Goal: Information Seeking & Learning: Learn about a topic

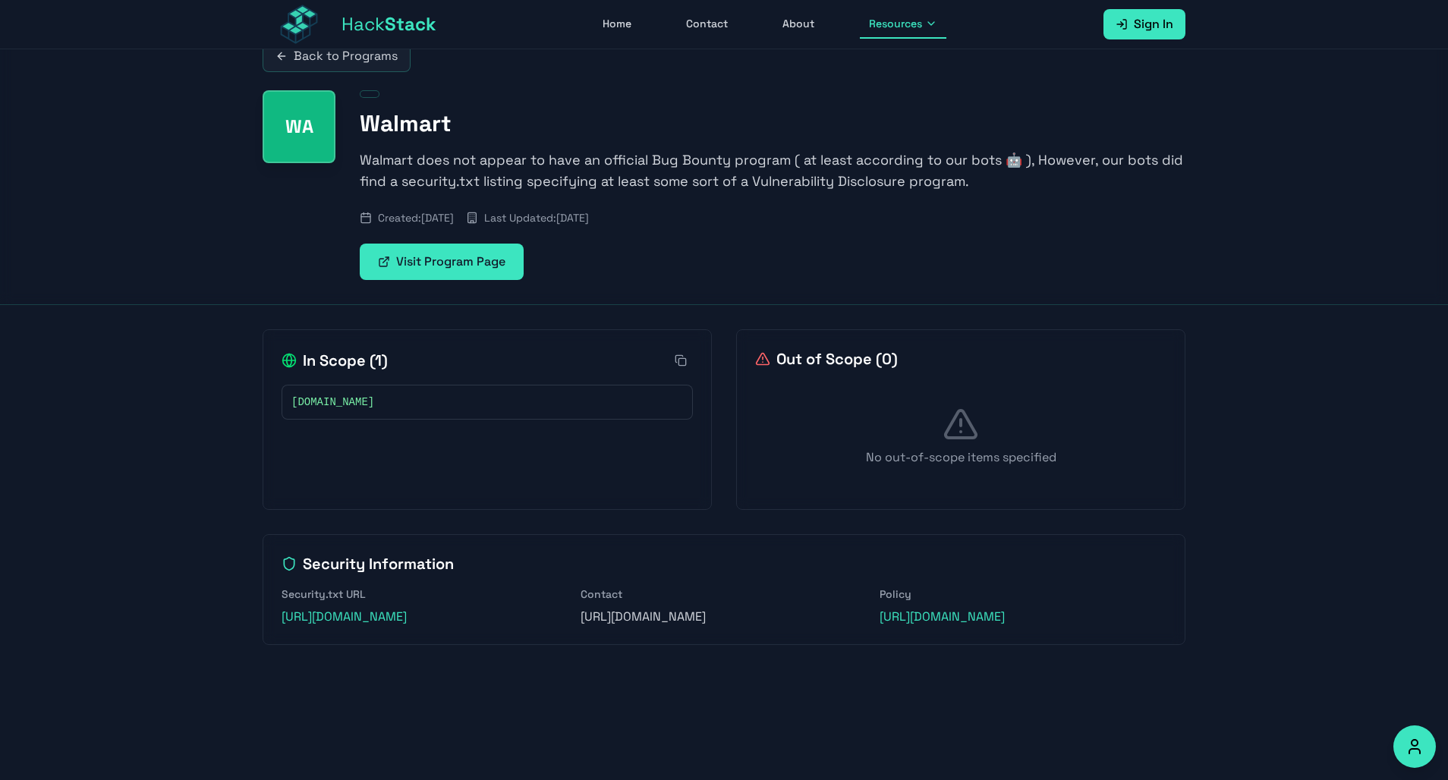
scroll to position [36, 0]
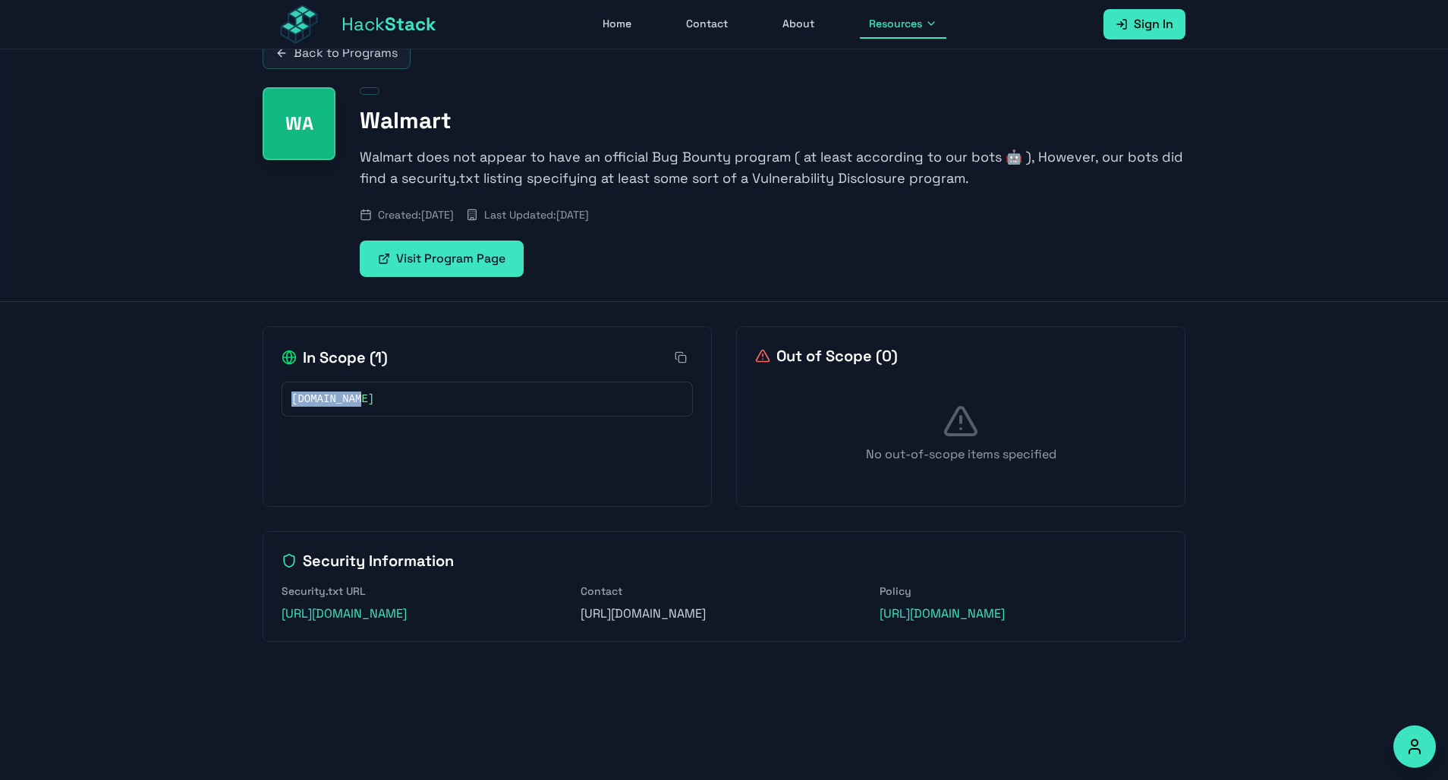
drag, startPoint x: 428, startPoint y: 406, endPoint x: 274, endPoint y: 399, distance: 154.2
click at [274, 399] on div "In Scope ( 1 ) [DOMAIN_NAME]" at bounding box center [487, 416] width 449 height 181
click at [679, 405] on button at bounding box center [675, 399] width 15 height 15
click at [553, 389] on div "[DOMAIN_NAME]" at bounding box center [487, 399] width 411 height 35
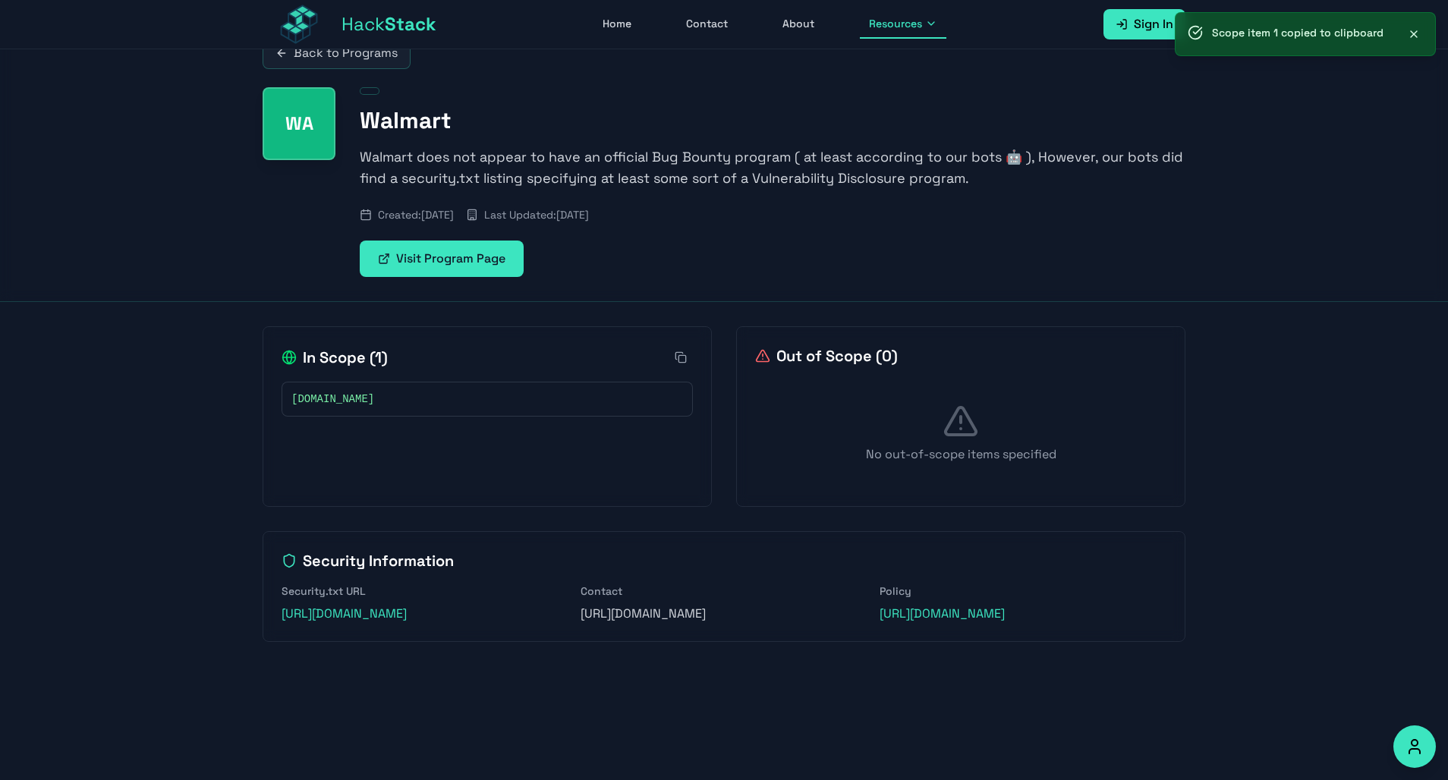
click at [543, 397] on div "[DOMAIN_NAME]" at bounding box center [487, 399] width 392 height 15
drag, startPoint x: 433, startPoint y: 394, endPoint x: 374, endPoint y: 398, distance: 58.6
click at [374, 398] on div "[DOMAIN_NAME]" at bounding box center [487, 399] width 392 height 15
click at [373, 398] on div "[DOMAIN_NAME]" at bounding box center [487, 399] width 392 height 15
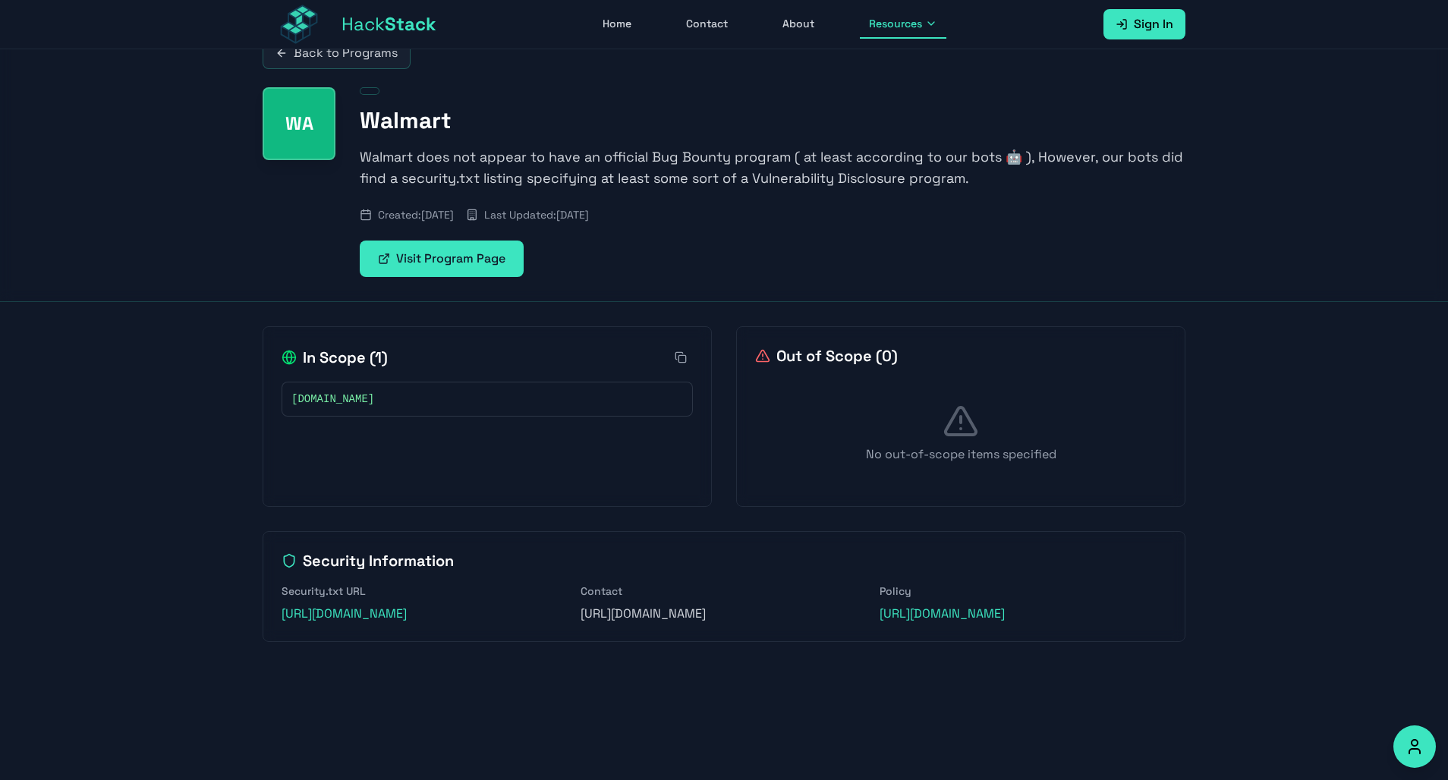
click at [345, 405] on span "[DOMAIN_NAME]" at bounding box center [332, 399] width 83 height 15
click at [346, 404] on span "[DOMAIN_NAME]" at bounding box center [332, 399] width 83 height 15
click at [348, 402] on span "[DOMAIN_NAME]" at bounding box center [332, 399] width 83 height 15
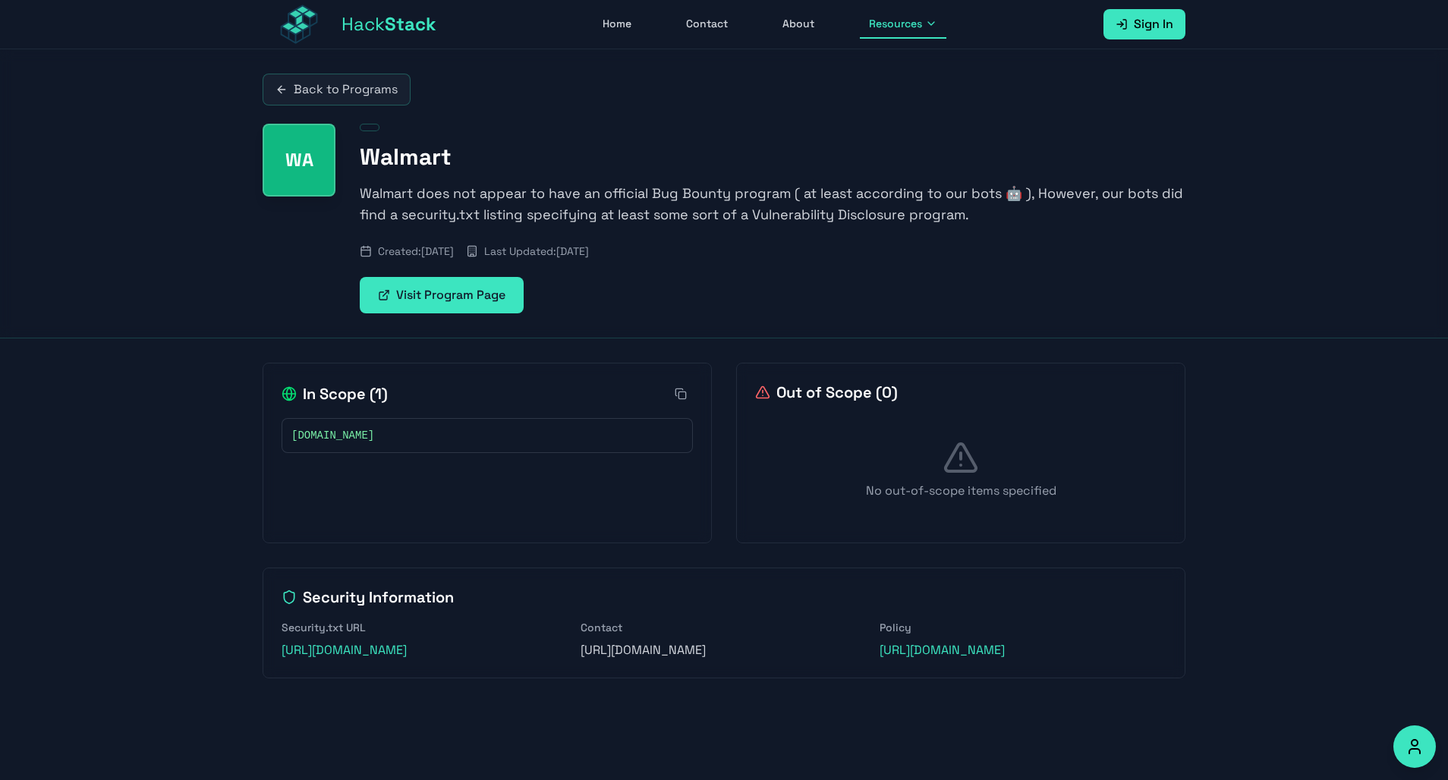
click at [365, 78] on link "Back to Programs" at bounding box center [337, 90] width 148 height 32
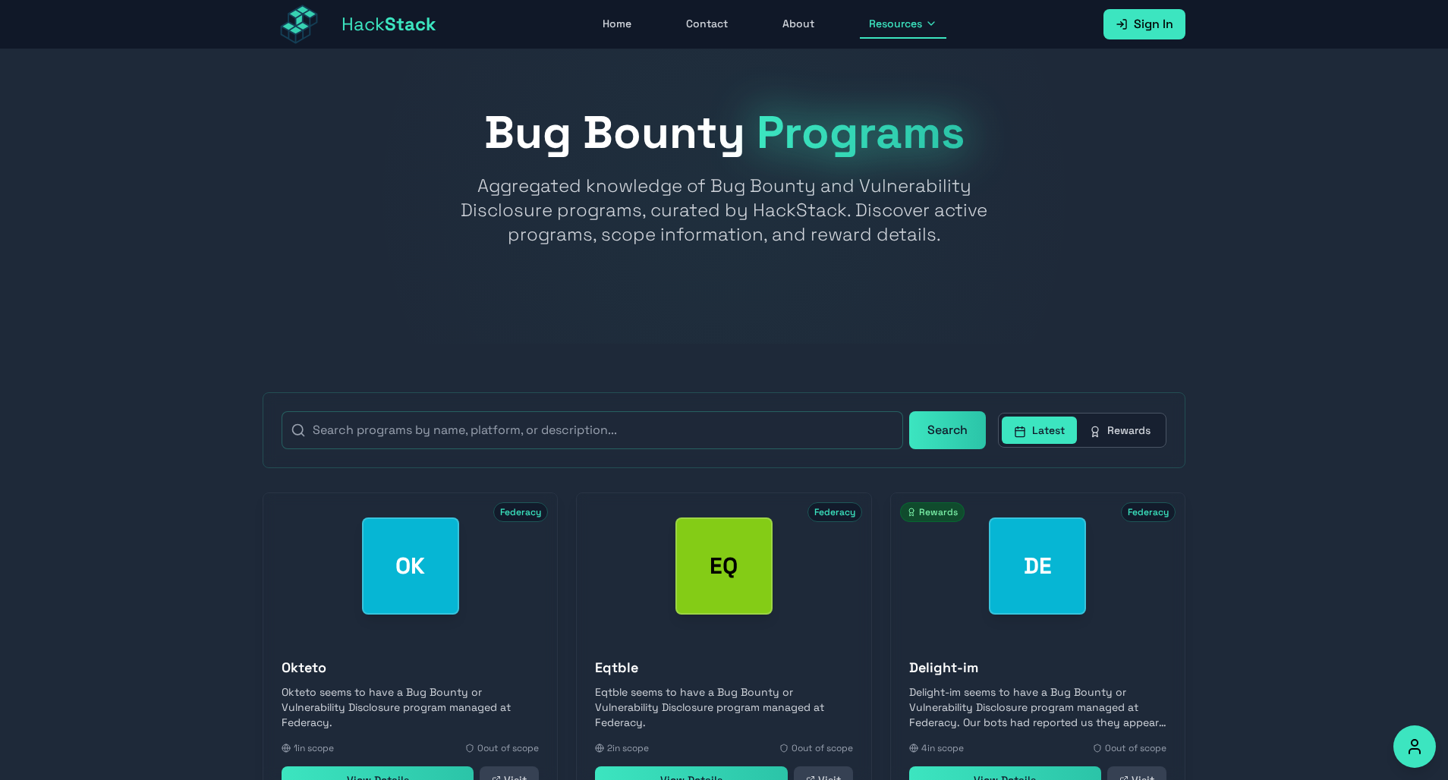
click at [1122, 431] on button "Rewards" at bounding box center [1120, 430] width 86 height 27
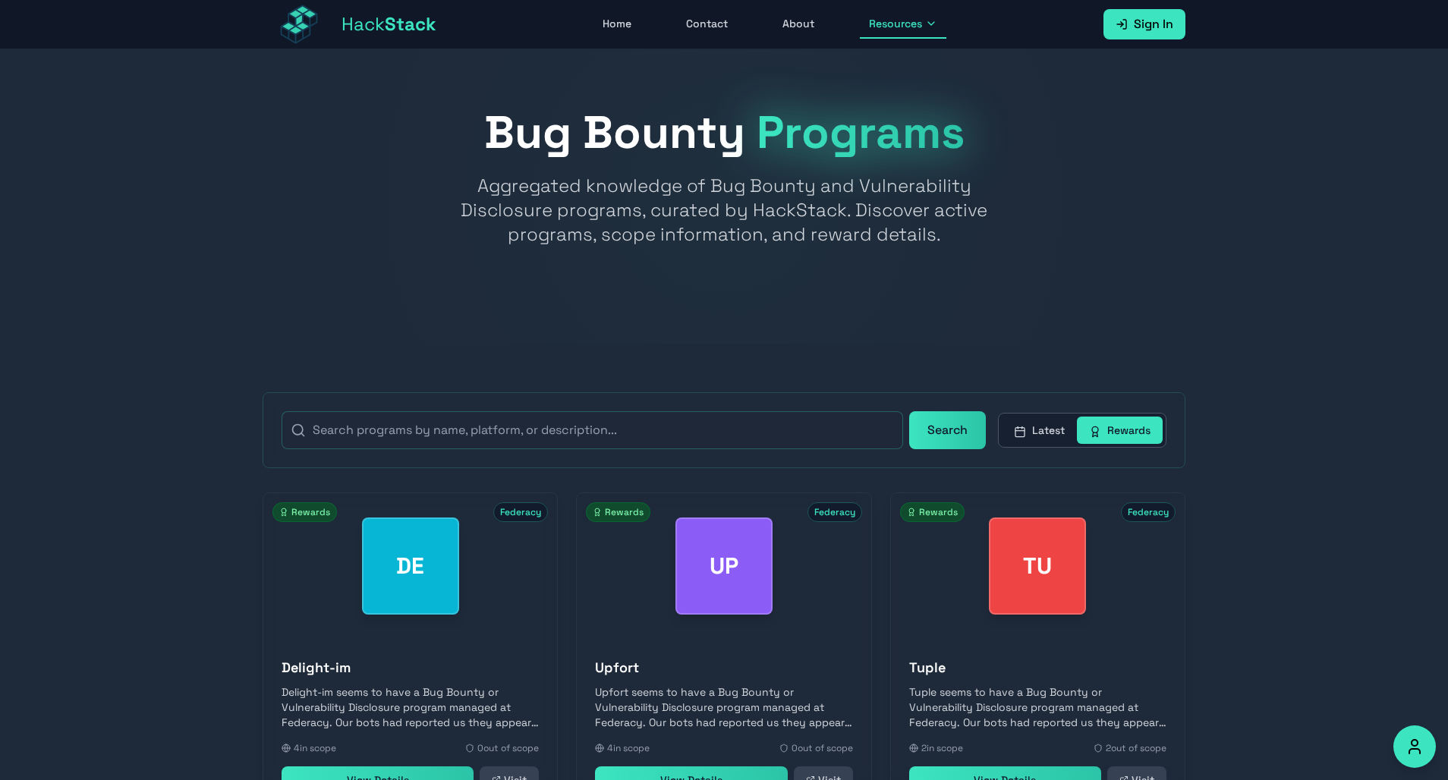
click at [1033, 431] on button "Latest" at bounding box center [1039, 430] width 75 height 27
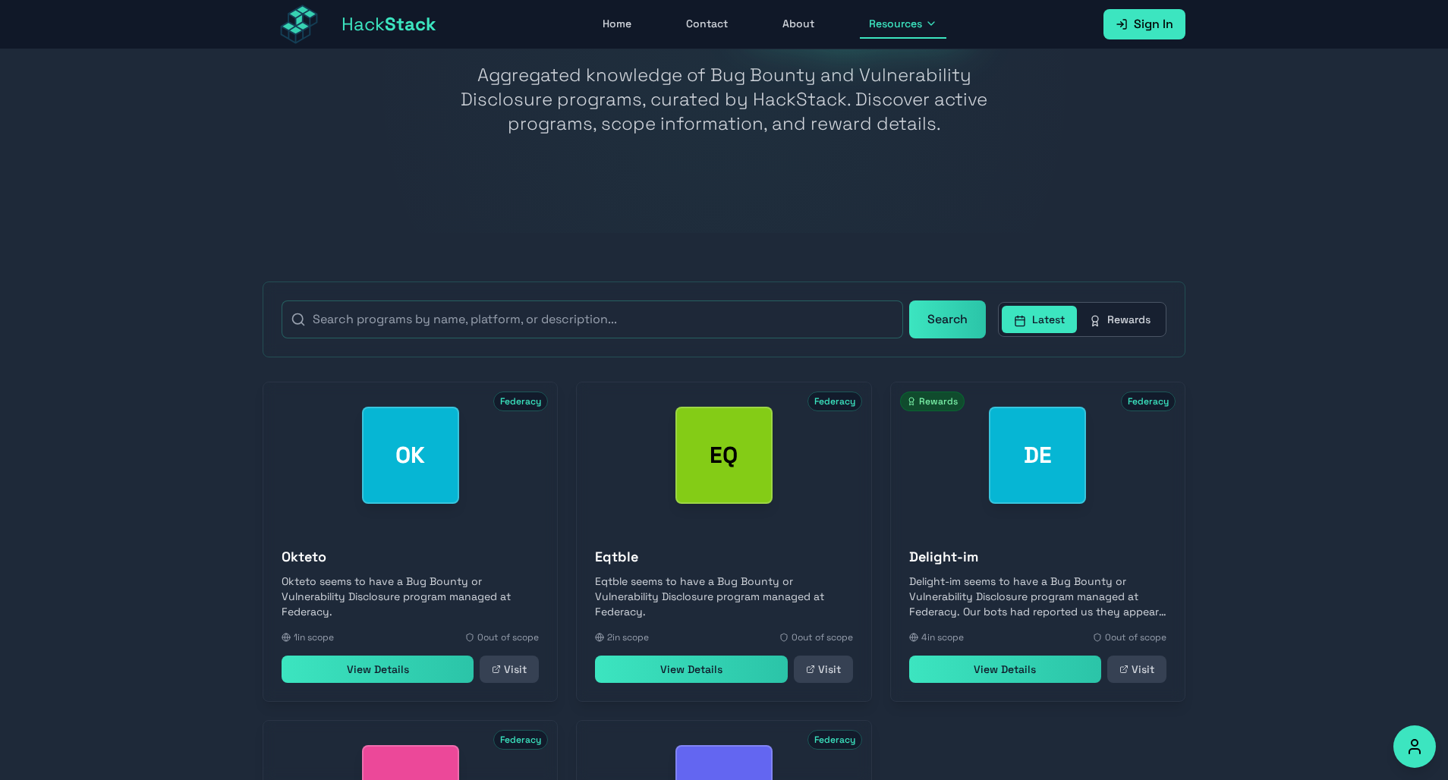
scroll to position [108, 0]
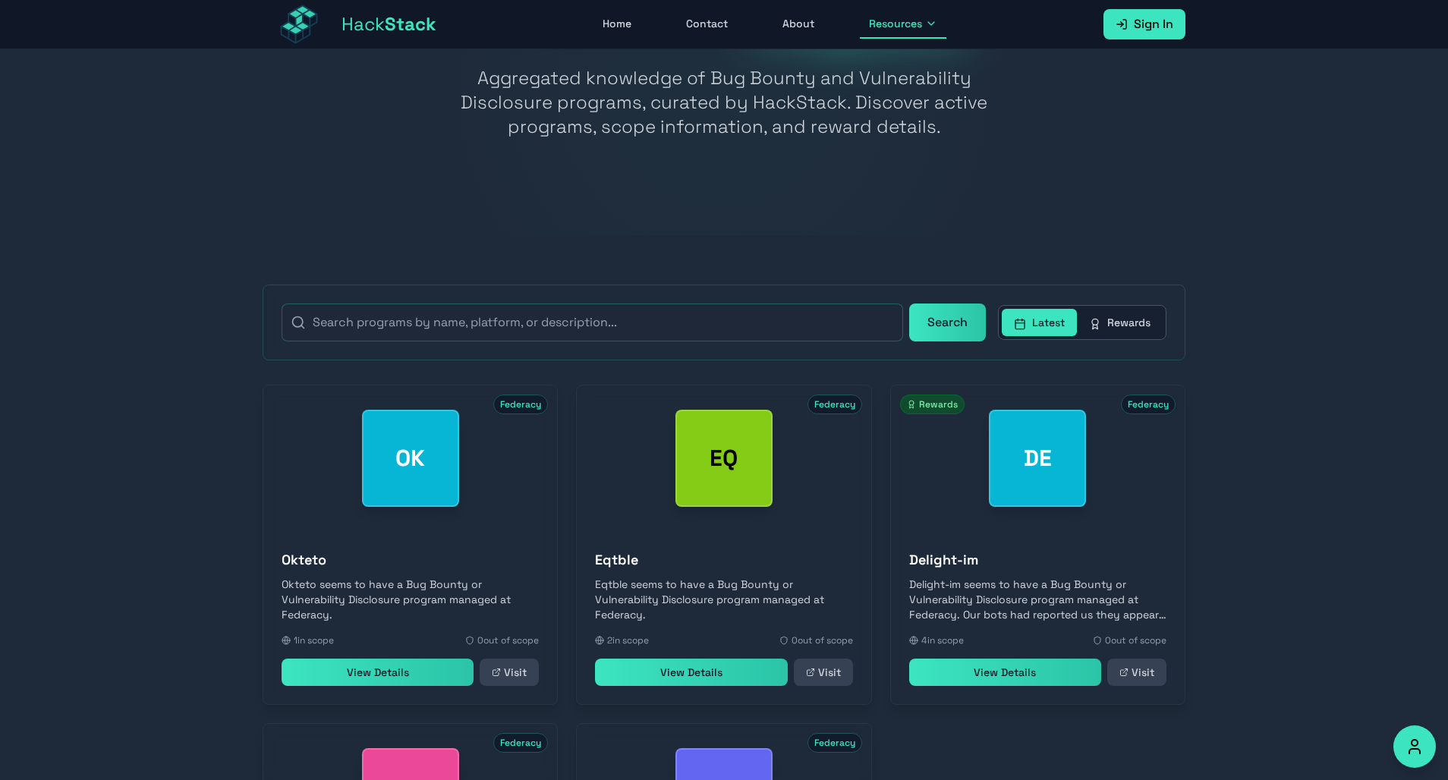
click at [454, 685] on link "View Details" at bounding box center [378, 672] width 192 height 27
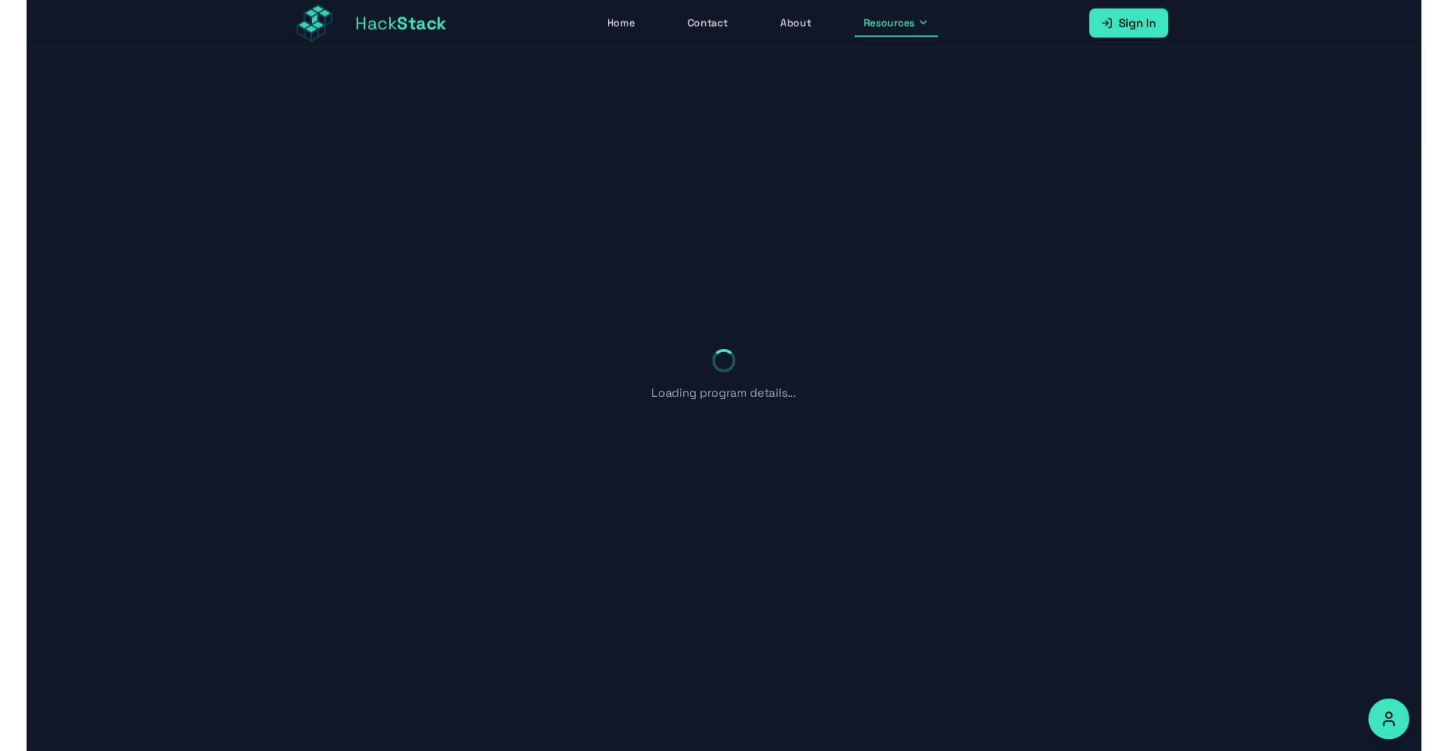
scroll to position [49, 0]
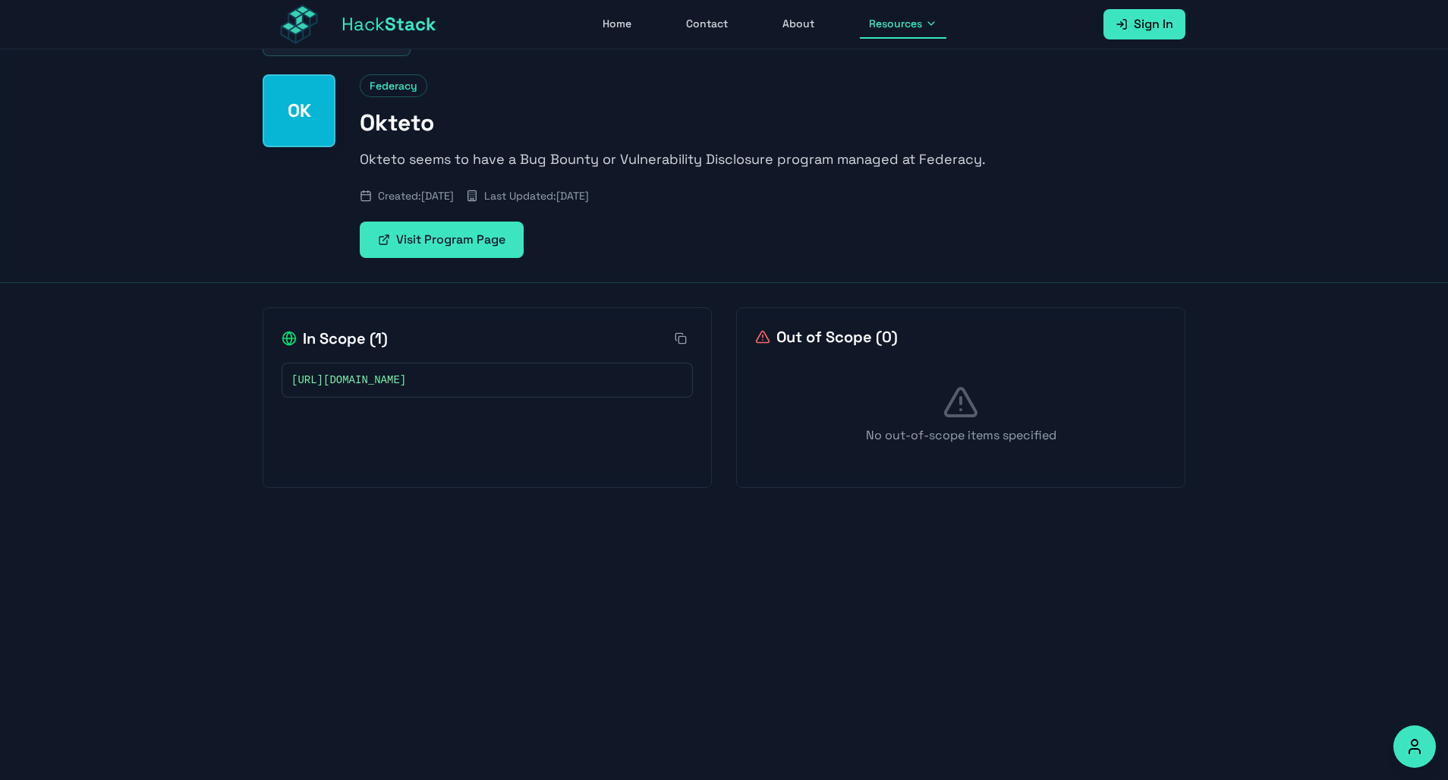
click at [674, 381] on rect at bounding box center [676, 381] width 5 height 5
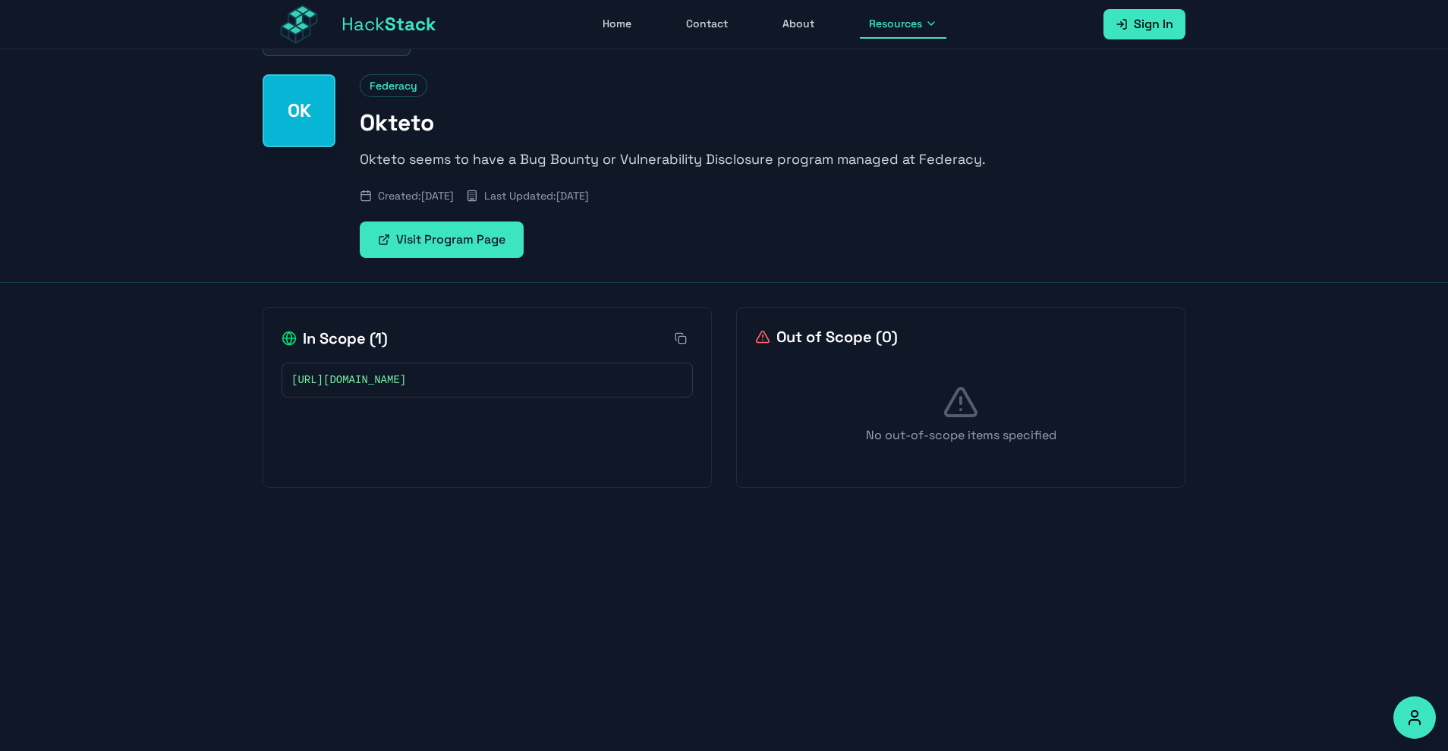
click at [402, 24] on span "Stack" at bounding box center [411, 24] width 52 height 24
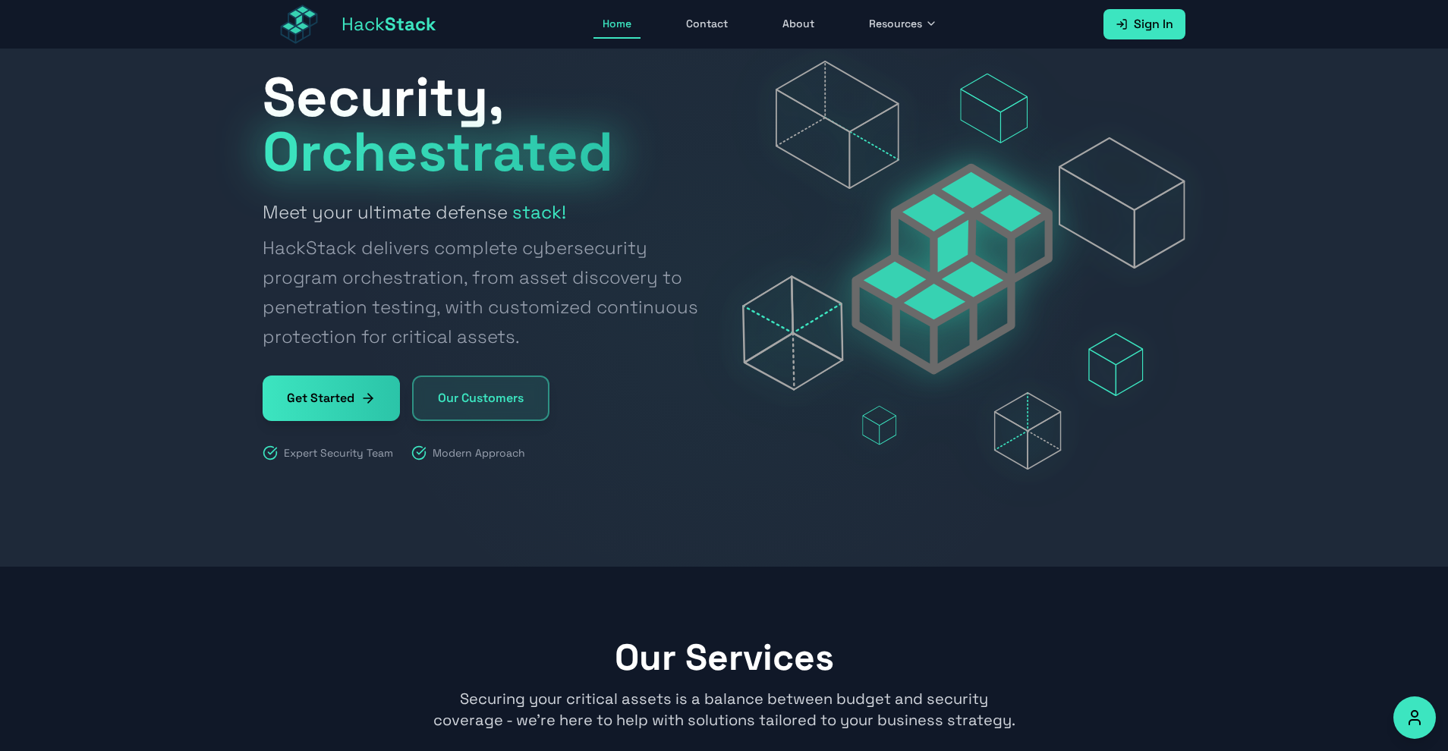
click at [312, 407] on link "Get Started" at bounding box center [331, 399] width 137 height 46
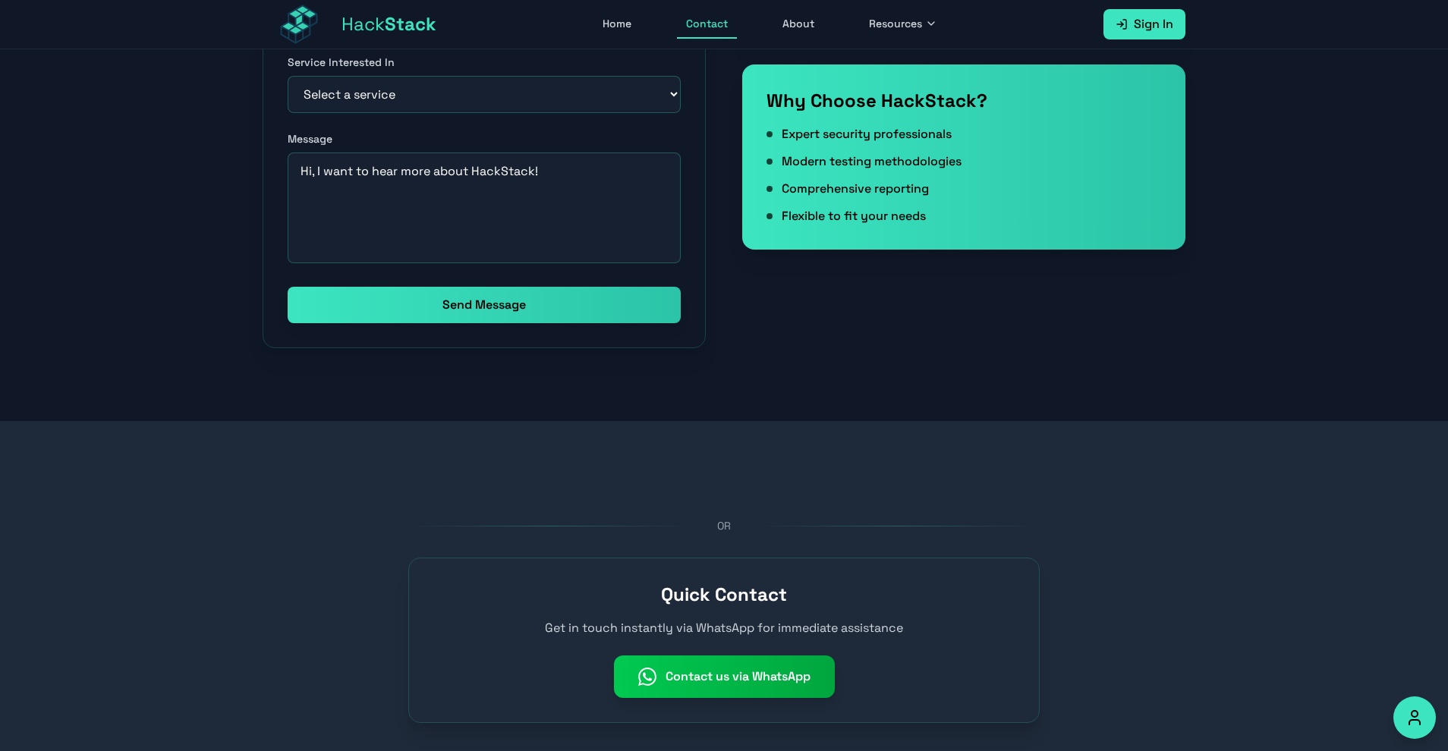
scroll to position [578, 0]
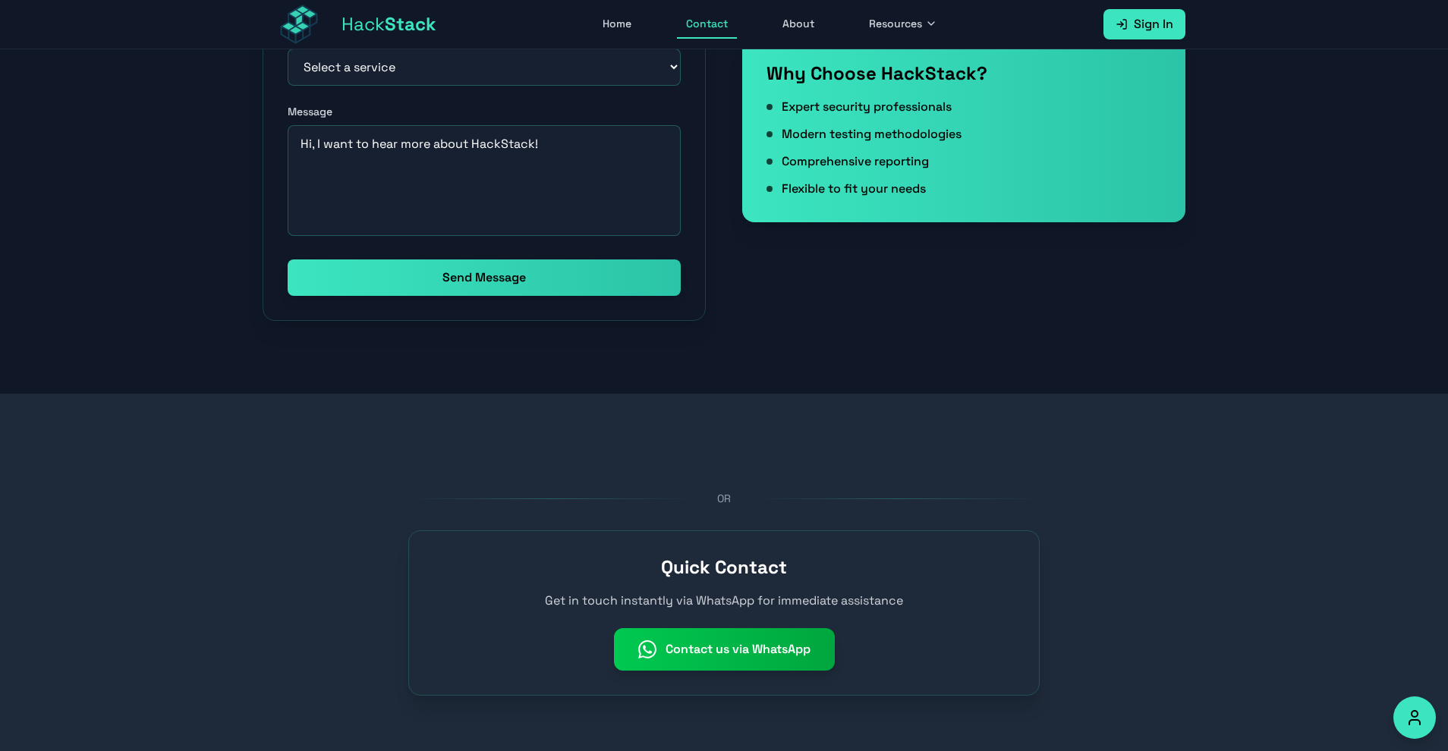
scroll to position [49, 0]
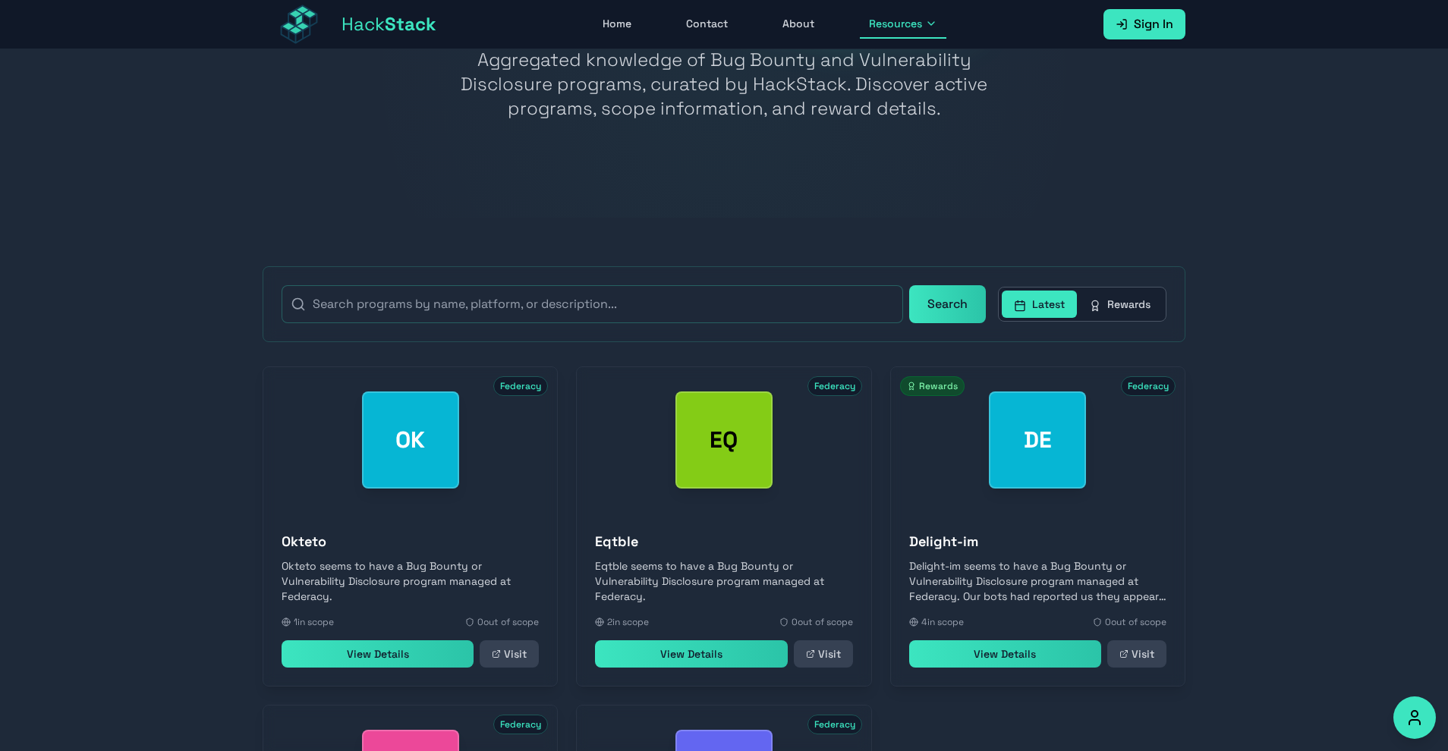
scroll to position [129, 0]
